Goal: Task Accomplishment & Management: Complete application form

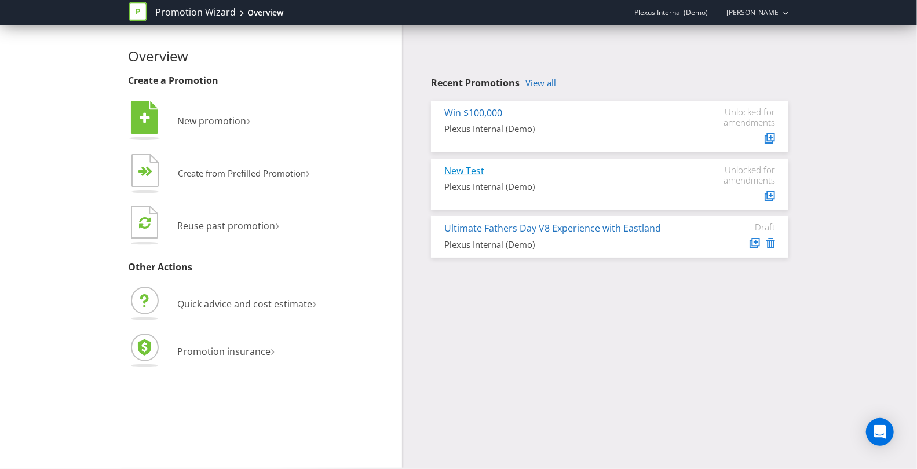
click at [478, 167] on link "New Test" at bounding box center [464, 170] width 40 height 13
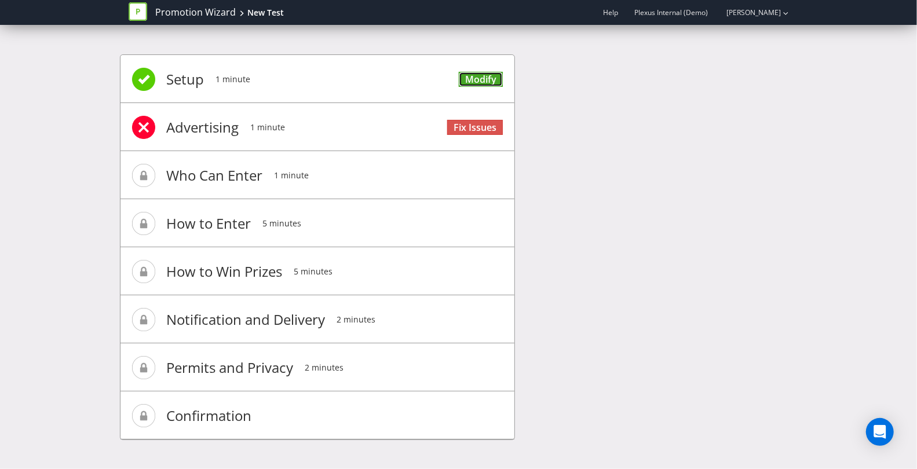
click at [502, 76] on link "Modify" at bounding box center [481, 80] width 44 height 16
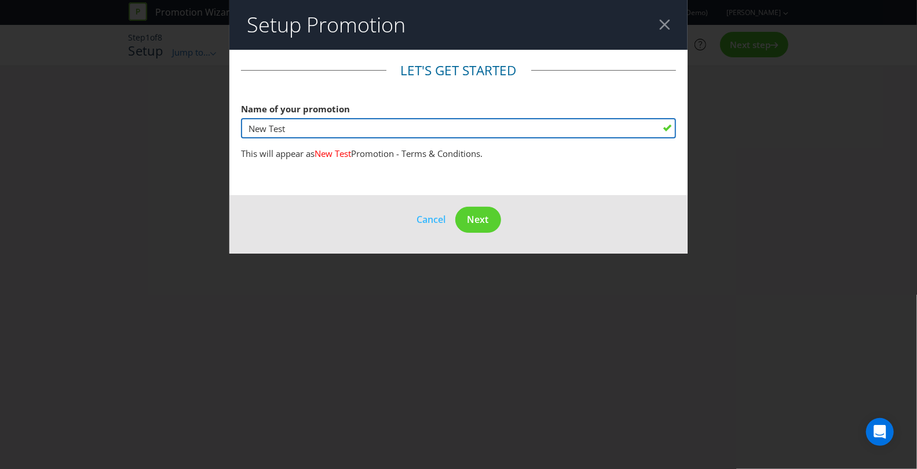
click at [316, 129] on input "New Test" at bounding box center [459, 128] width 436 height 20
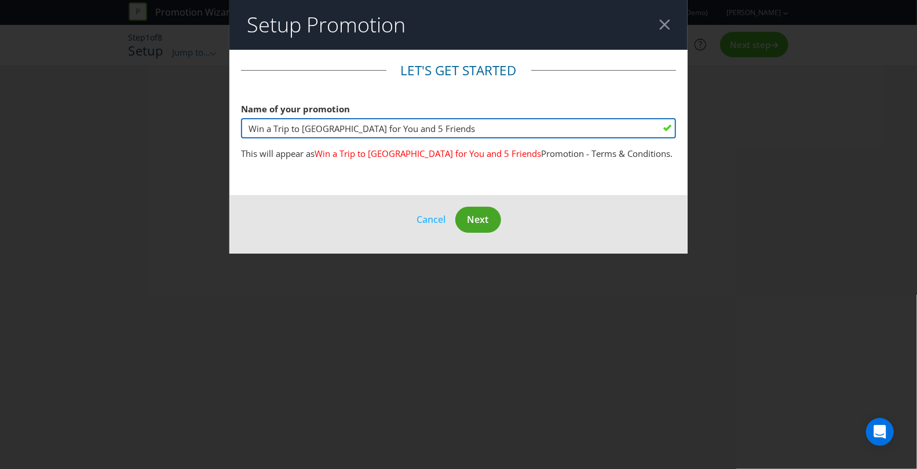
type input "Win a Trip to [GEOGRAPHIC_DATA] for You and 5 Friends"
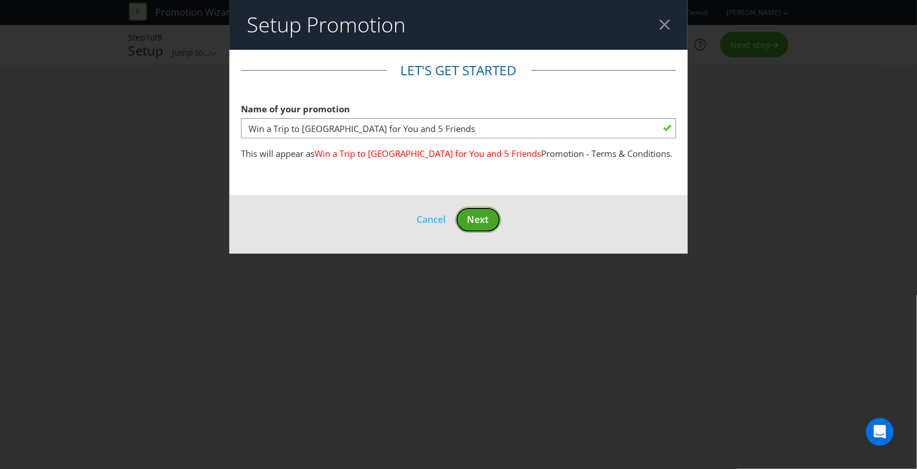
click at [480, 218] on span "Next" at bounding box center [477, 219] width 21 height 13
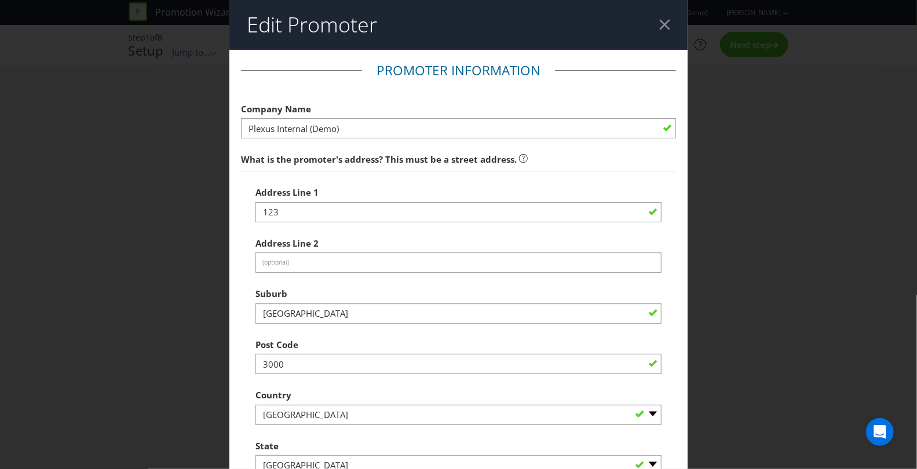
click at [666, 28] on div at bounding box center [664, 24] width 11 height 11
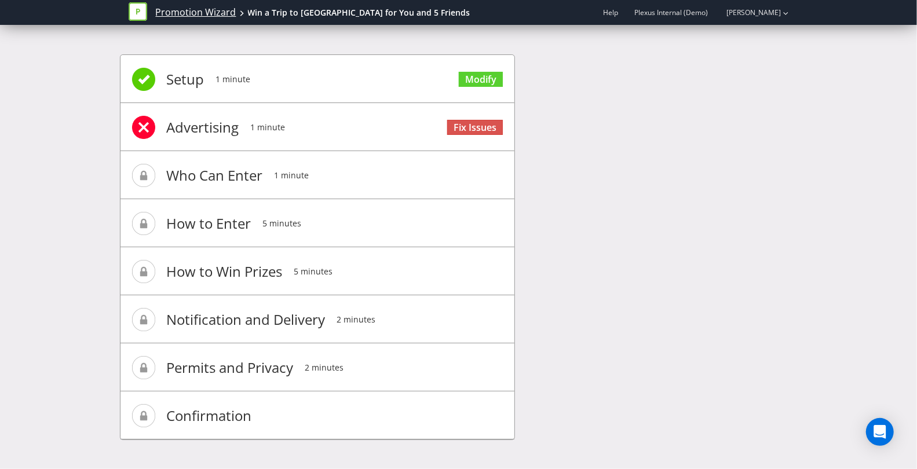
click at [174, 14] on link "Promotion Wizard" at bounding box center [196, 12] width 81 height 13
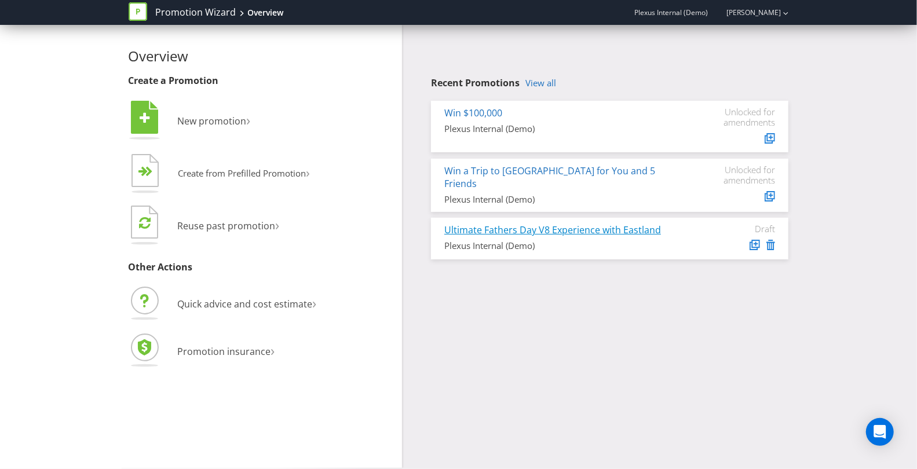
click at [625, 231] on link "Ultimate Fathers Day V8 Experience with Eastland" at bounding box center [552, 230] width 217 height 13
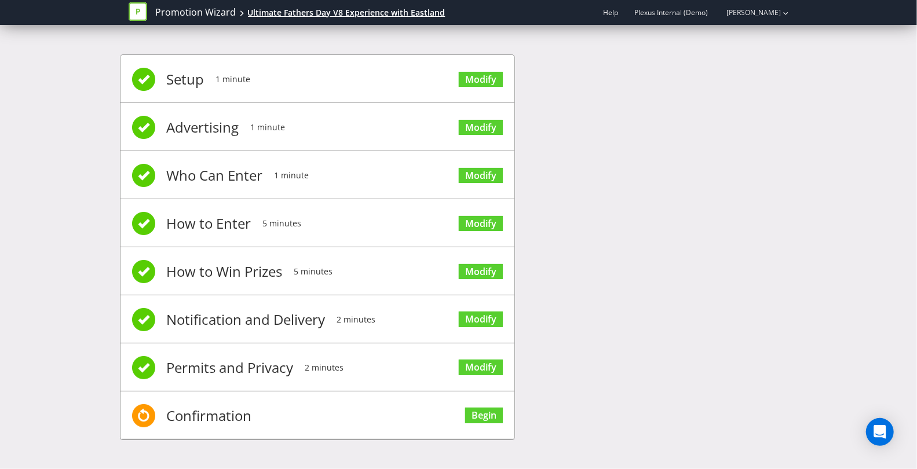
click at [300, 14] on div "Ultimate Fathers Day V8 Experience with Eastland" at bounding box center [347, 13] width 198 height 12
click at [304, 11] on div "Ultimate Fathers Day V8 Experience with Eastland" at bounding box center [347, 13] width 198 height 12
click at [466, 75] on link "Modify" at bounding box center [481, 80] width 44 height 16
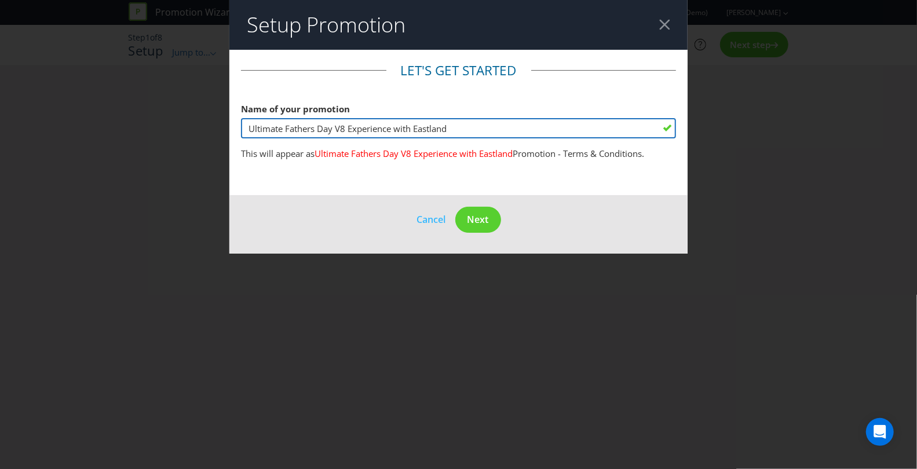
click at [389, 126] on input "Ultimate Fathers Day V8 Experience with Eastland" at bounding box center [459, 128] width 436 height 20
type input "Ultimate Fathers Day V8 Experience for 2"
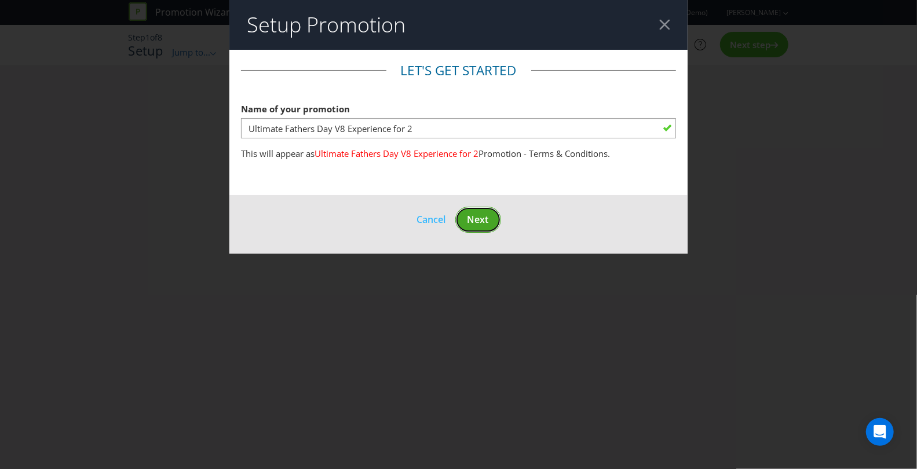
click at [471, 209] on button "Next" at bounding box center [478, 220] width 46 height 26
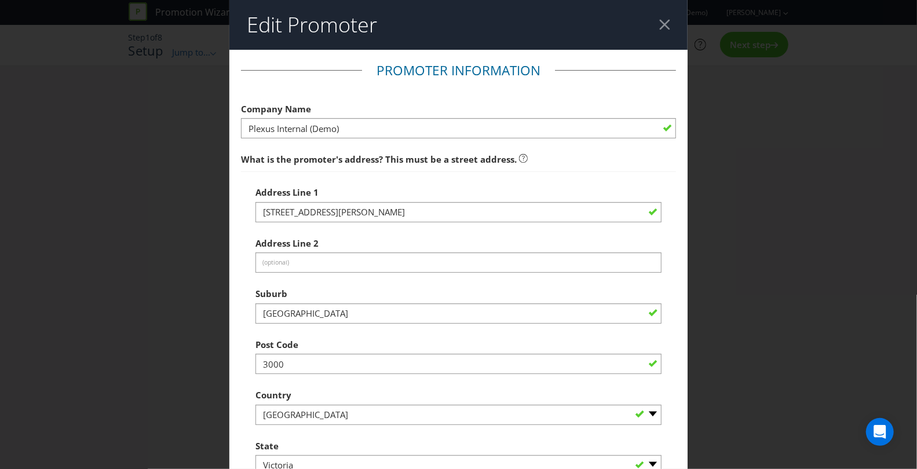
click at [670, 23] on header "Edit Promoter" at bounding box center [458, 25] width 459 height 50
click at [662, 24] on div at bounding box center [664, 24] width 11 height 11
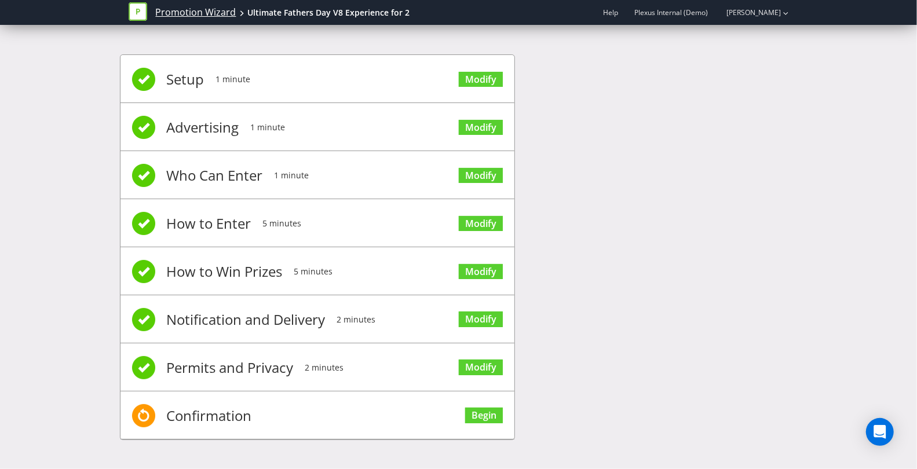
click at [211, 14] on link "Promotion Wizard" at bounding box center [196, 12] width 81 height 13
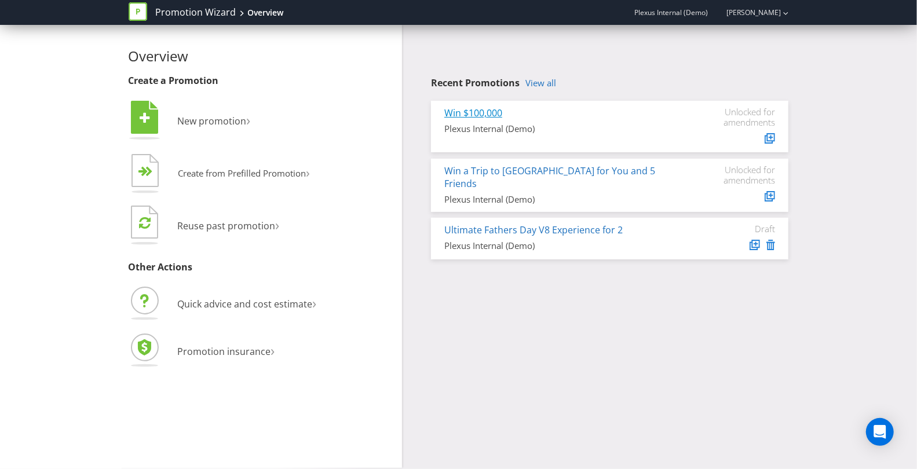
click at [471, 116] on link "Win $100,000" at bounding box center [473, 113] width 58 height 13
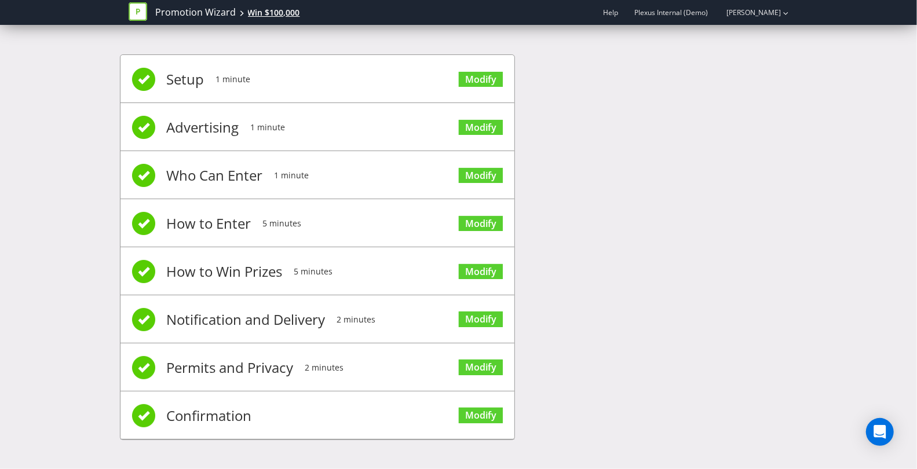
click at [278, 16] on div "Win $100,000" at bounding box center [274, 13] width 52 height 12
click at [259, 16] on div "Win $100,000" at bounding box center [274, 13] width 52 height 12
click at [182, 72] on span "Setup" at bounding box center [186, 79] width 38 height 46
click at [465, 74] on link "Modify" at bounding box center [481, 80] width 44 height 16
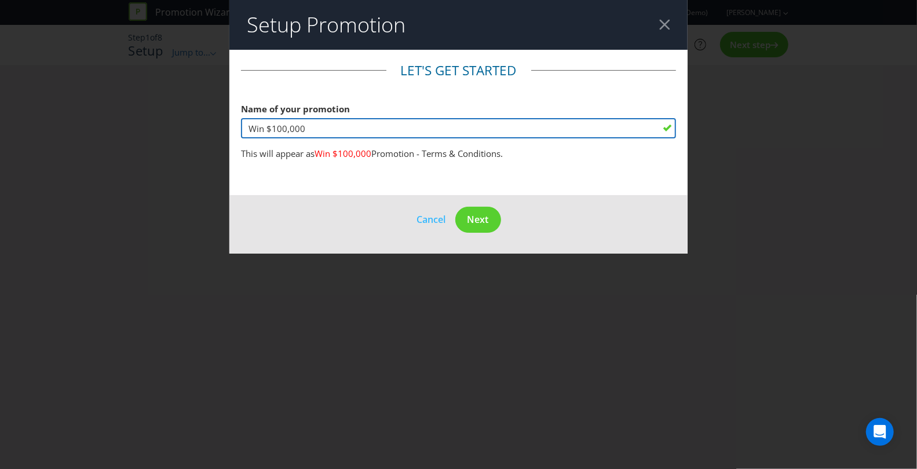
click at [325, 136] on input "Win $100,000" at bounding box center [459, 128] width 436 height 20
type input "Win $100,000 in Cash!"
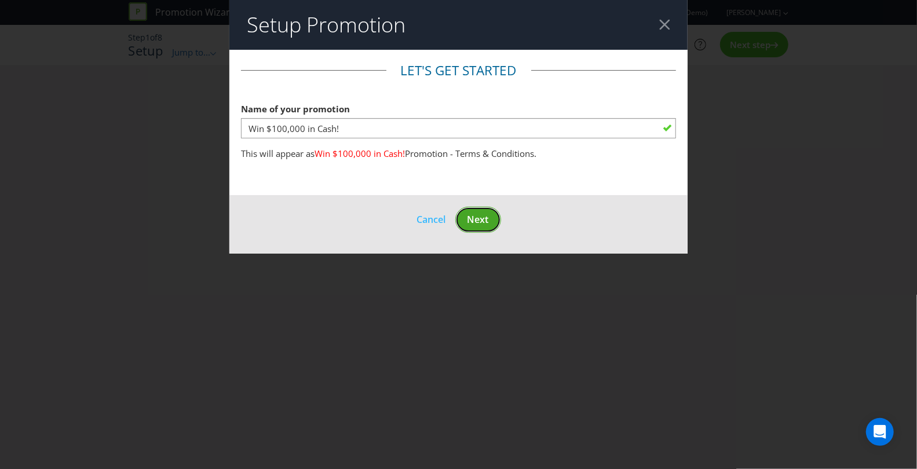
click at [477, 217] on span "Next" at bounding box center [477, 219] width 21 height 13
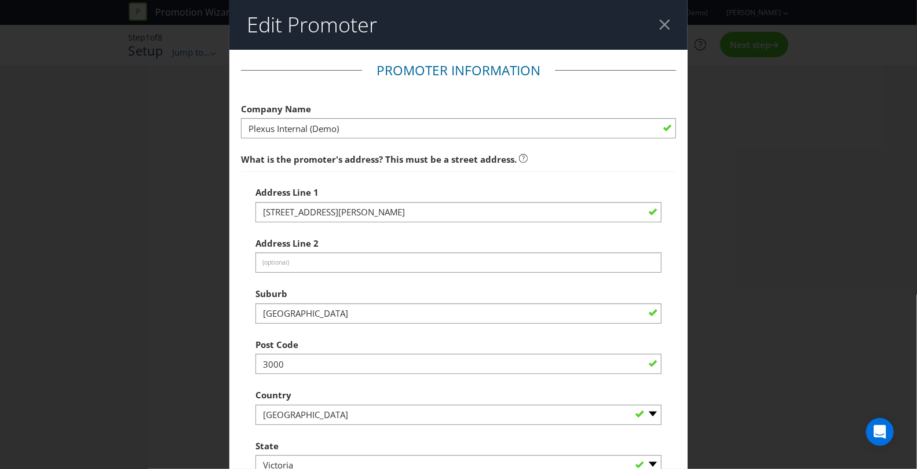
click at [661, 15] on header "Edit Promoter" at bounding box center [458, 25] width 459 height 50
click at [664, 21] on div at bounding box center [664, 24] width 11 height 11
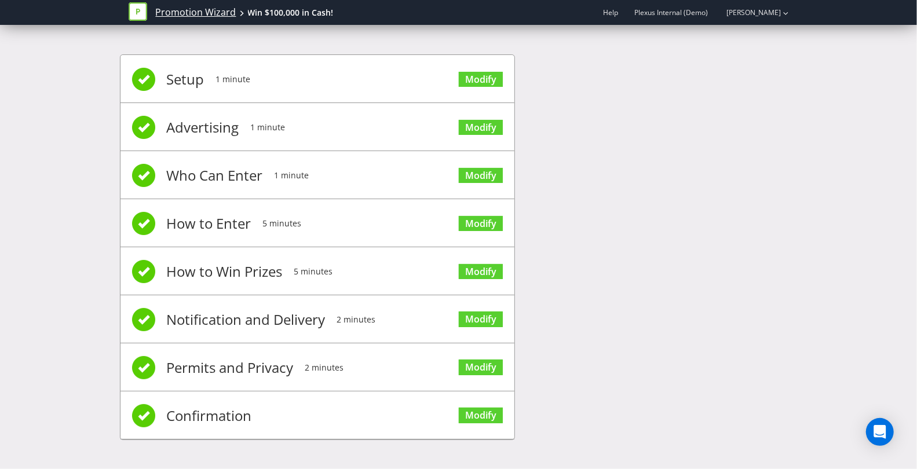
click at [204, 15] on link "Promotion Wizard" at bounding box center [196, 12] width 81 height 13
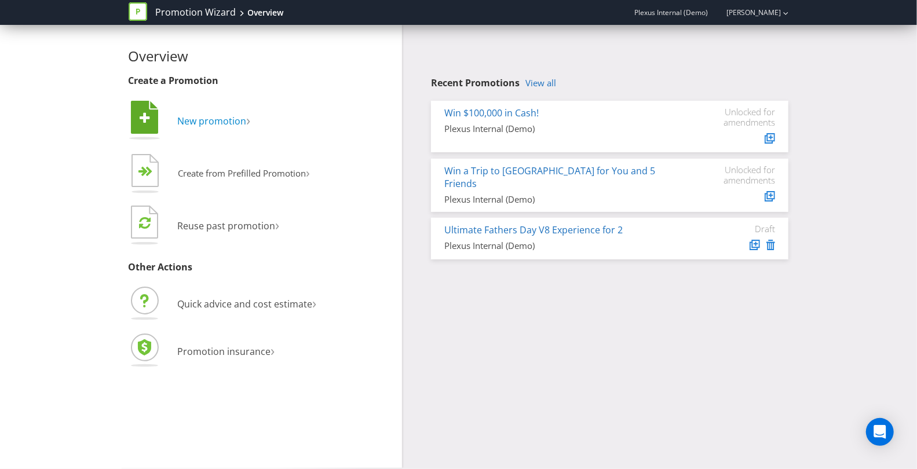
click at [228, 118] on span "New promotion" at bounding box center [212, 121] width 69 height 13
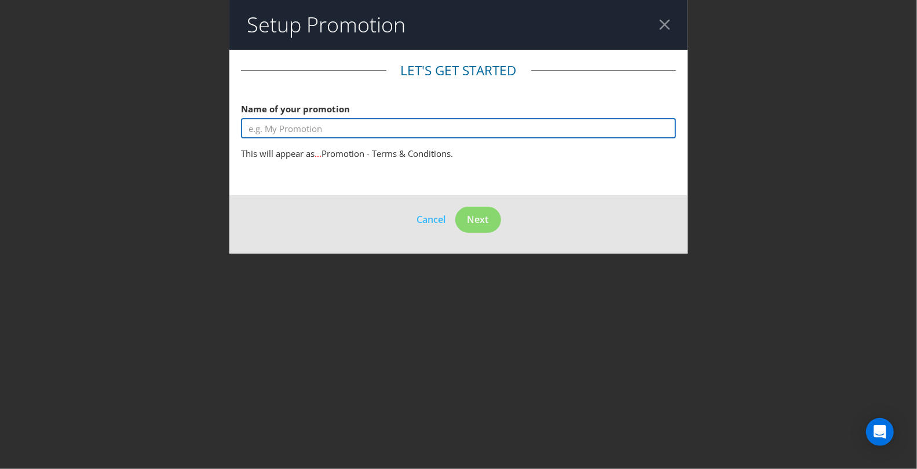
click at [339, 137] on input "text" at bounding box center [459, 128] width 436 height 20
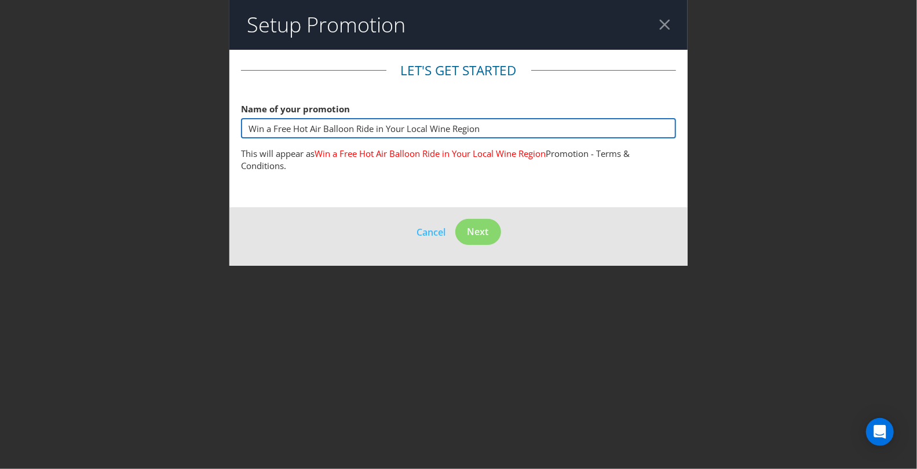
type input "Win a Free Hot Air Balloon Ride in Your Local Wine Region"
